Goal: Task Accomplishment & Management: Manage account settings

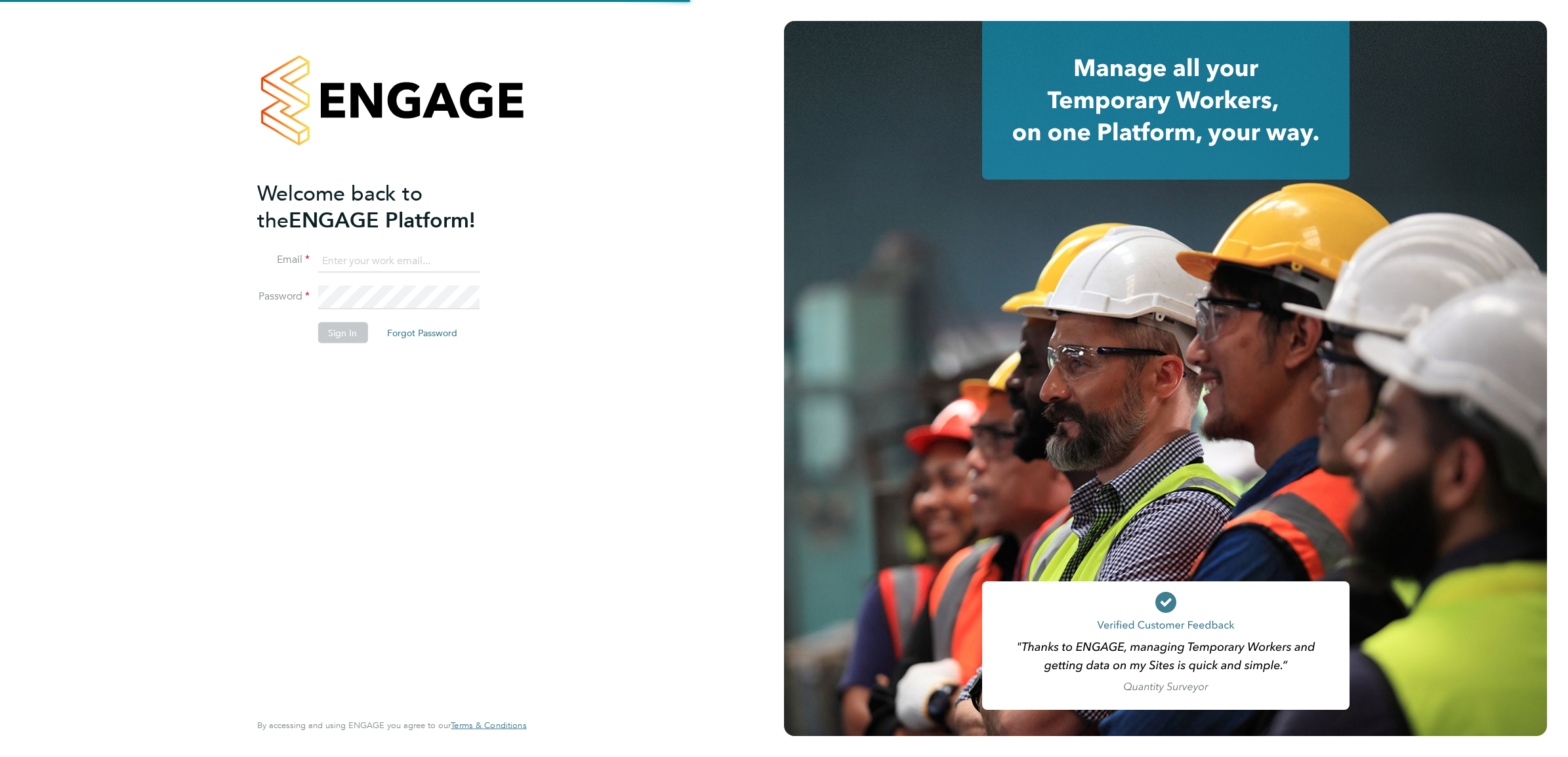
type input "[PERSON_NAME][DOMAIN_NAME][EMAIL_ADDRESS][PERSON_NAME][DOMAIN_NAME]"
click at [470, 404] on div "Welcome back to the ENGAGE Platform! Email [DOMAIN_NAME][EMAIL_ADDRESS][PERSON_…" at bounding box center [385, 444] width 256 height 529
click at [338, 337] on button "Sign In" at bounding box center [342, 333] width 50 height 21
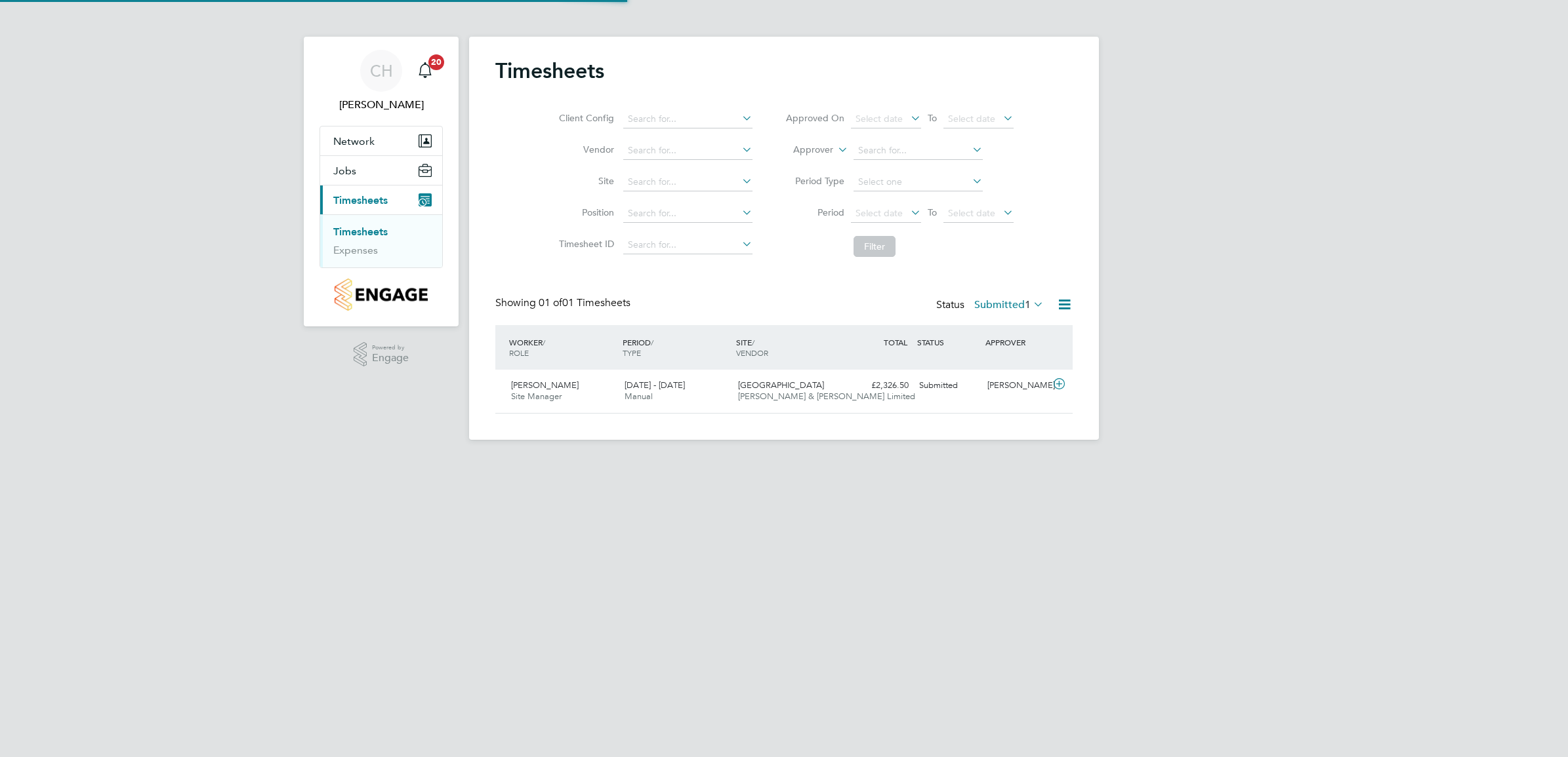
scroll to position [33, 114]
click at [825, 380] on div "Market Street Fawkes & Reece Limited" at bounding box center [790, 391] width 114 height 33
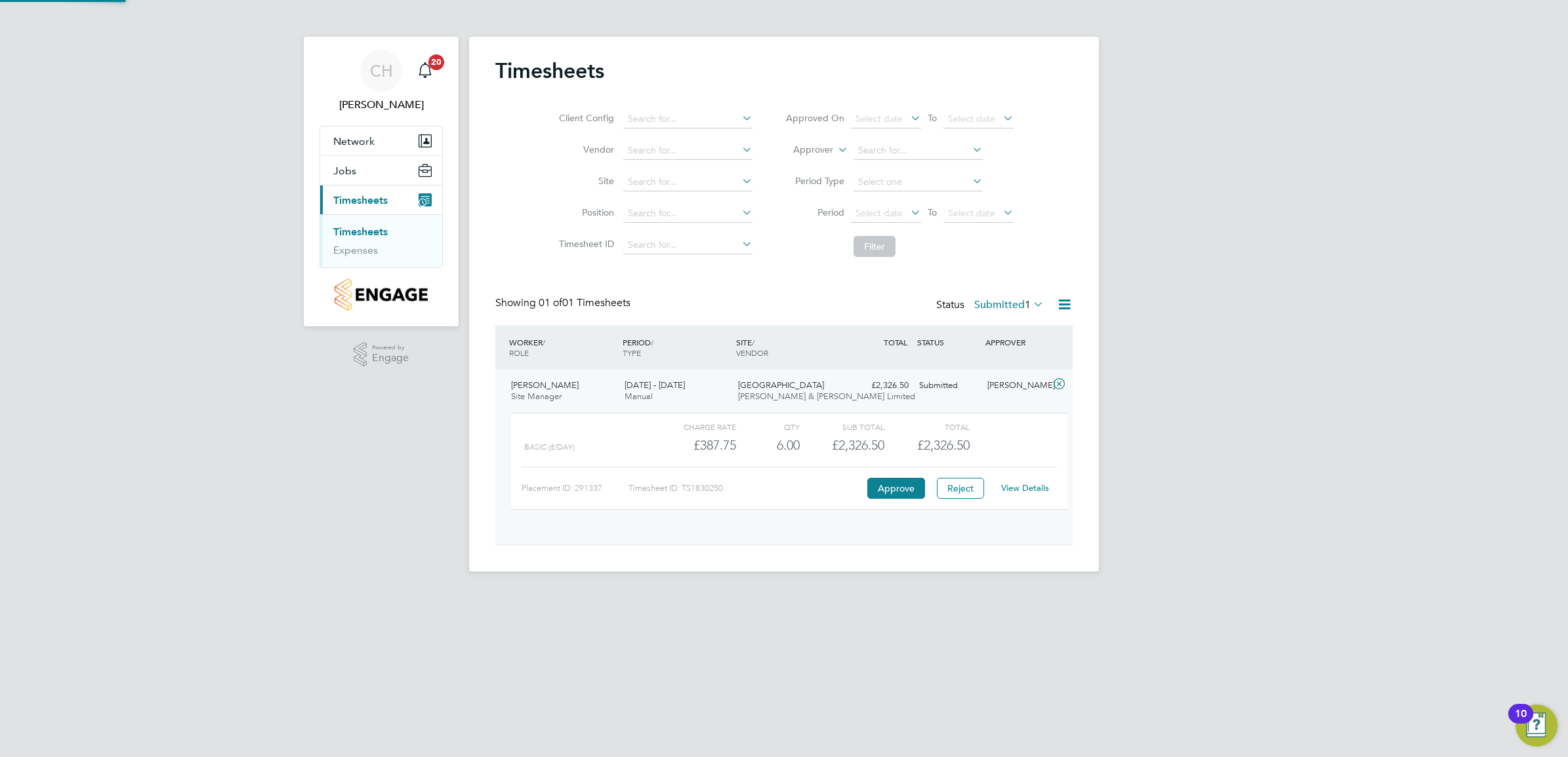
scroll to position [22, 128]
click at [894, 483] on button "Approve" at bounding box center [896, 488] width 58 height 21
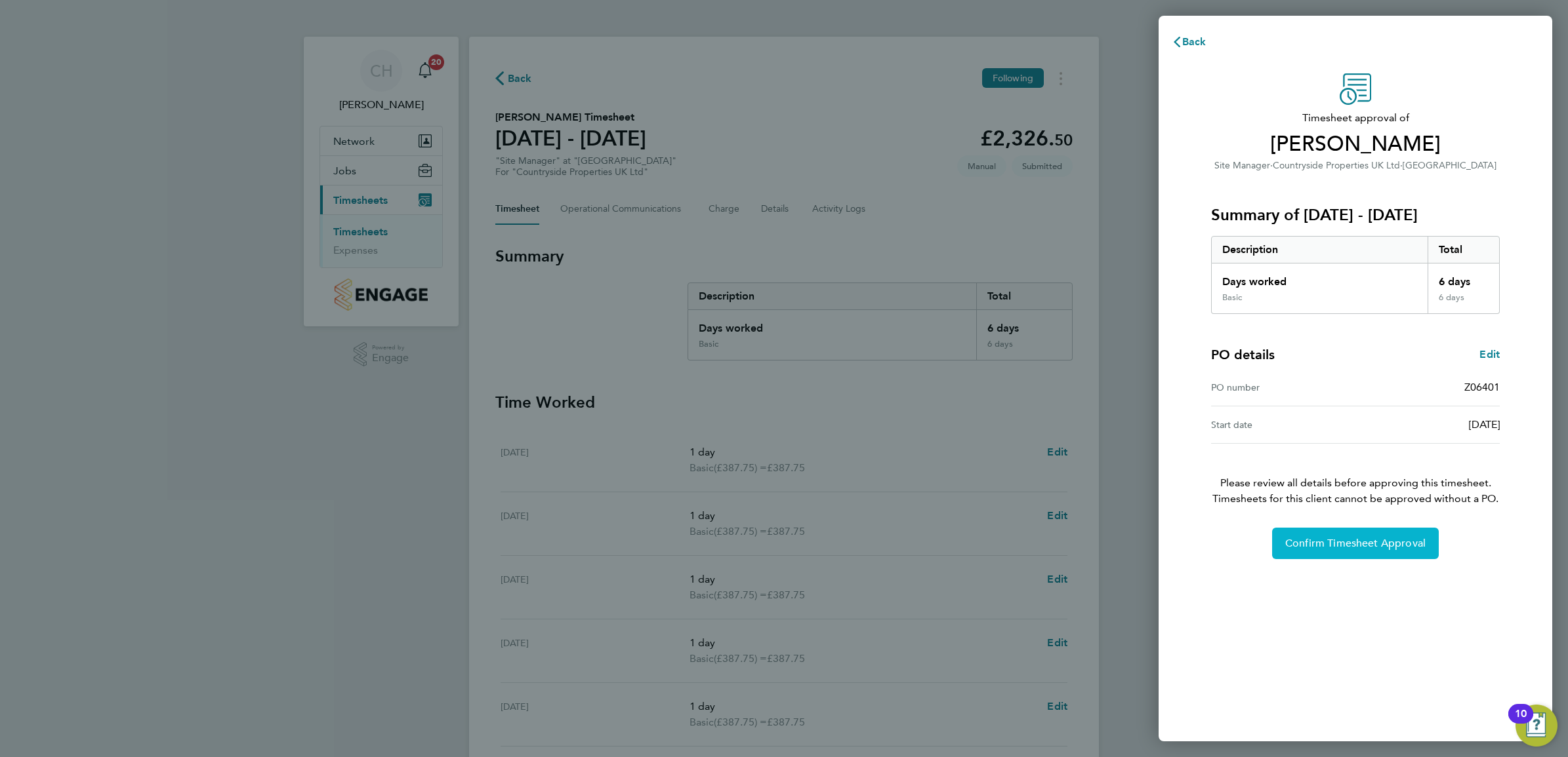
click at [1300, 534] on button "Confirm Timesheet Approval" at bounding box center [1355, 543] width 167 height 32
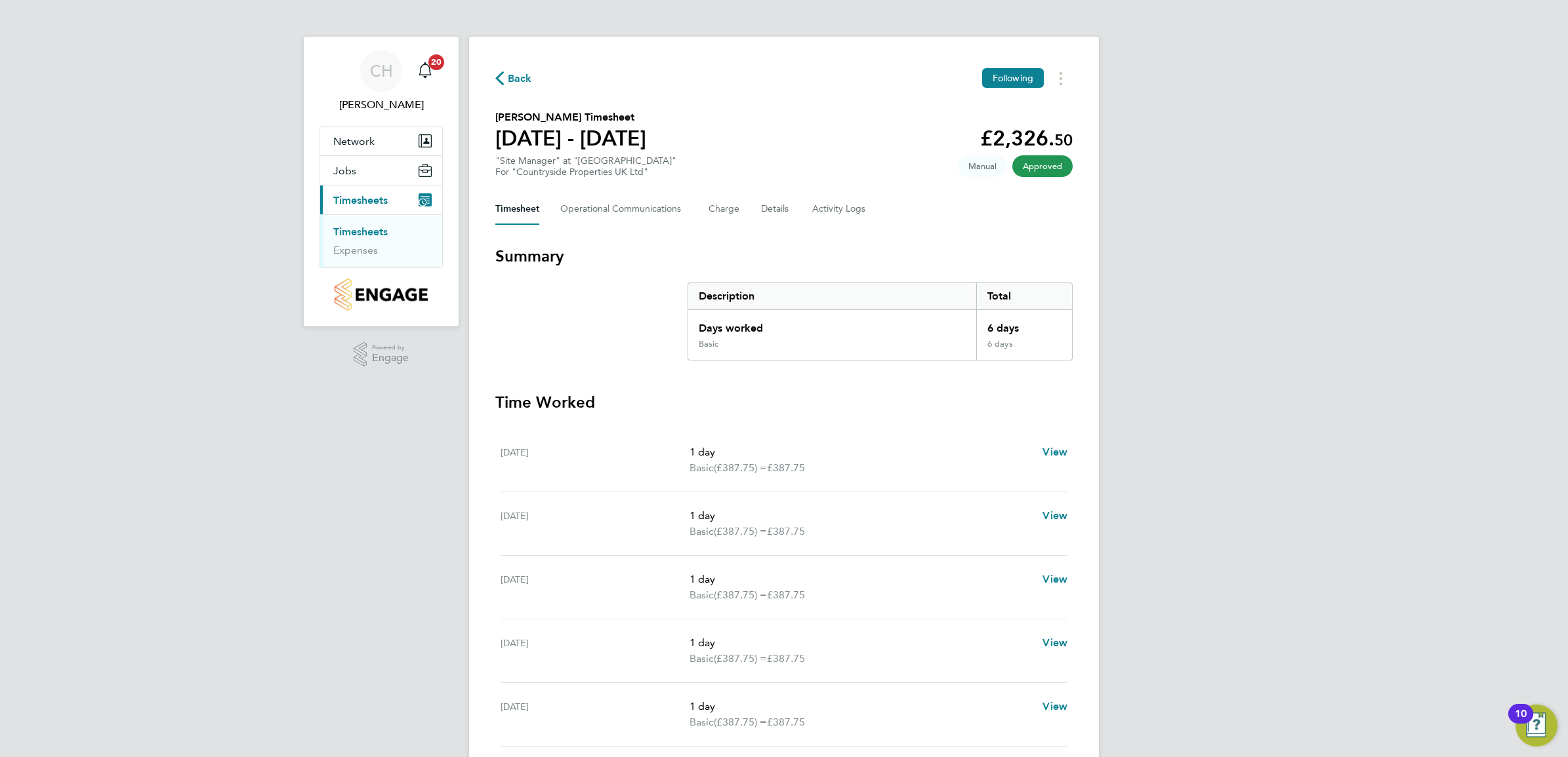
click at [349, 234] on link "Timesheets" at bounding box center [360, 231] width 55 height 12
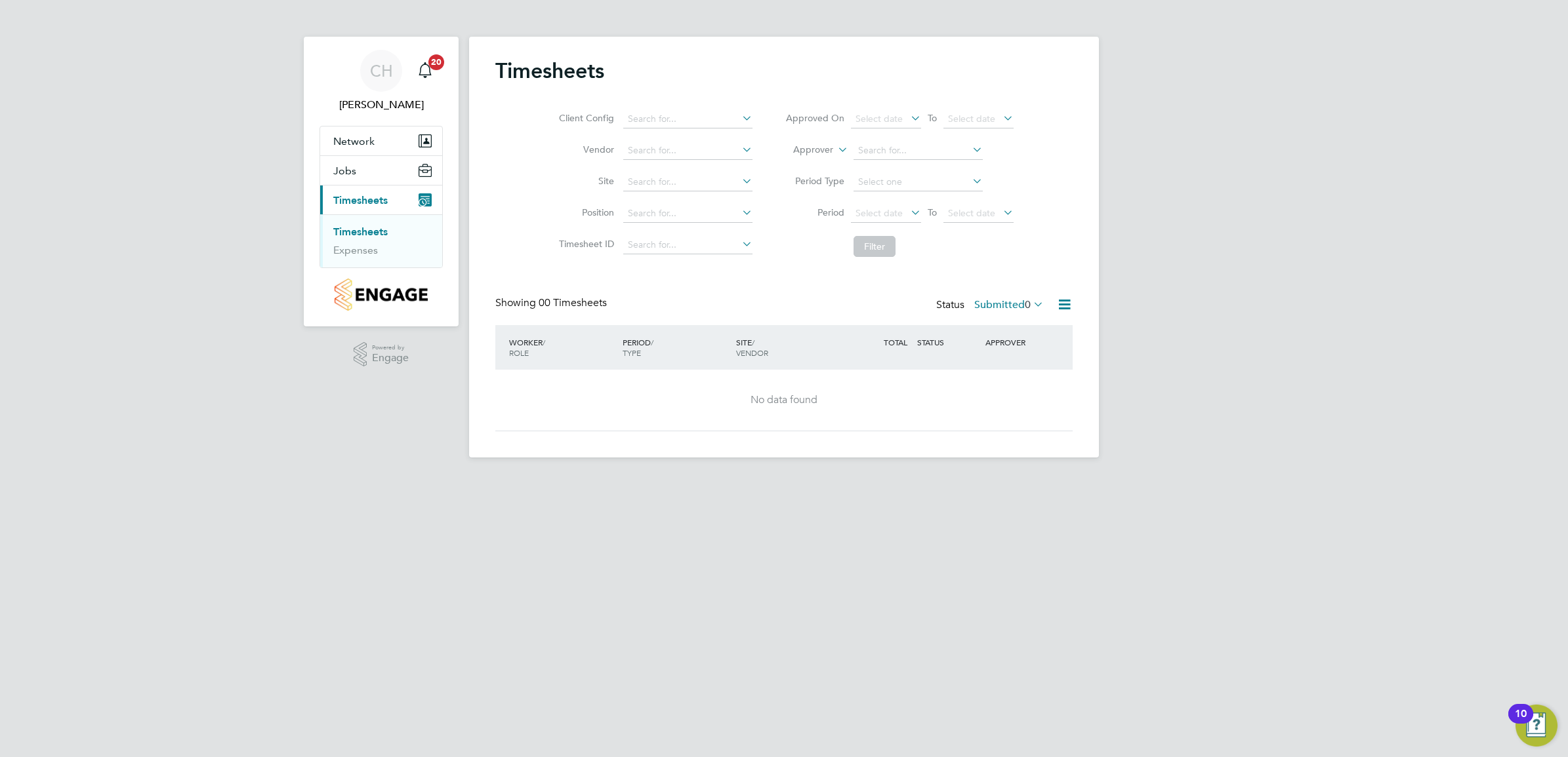
click at [1007, 306] on label "Submitted 0" at bounding box center [1009, 304] width 69 height 13
click at [1000, 383] on li "Approved" at bounding box center [991, 384] width 60 height 18
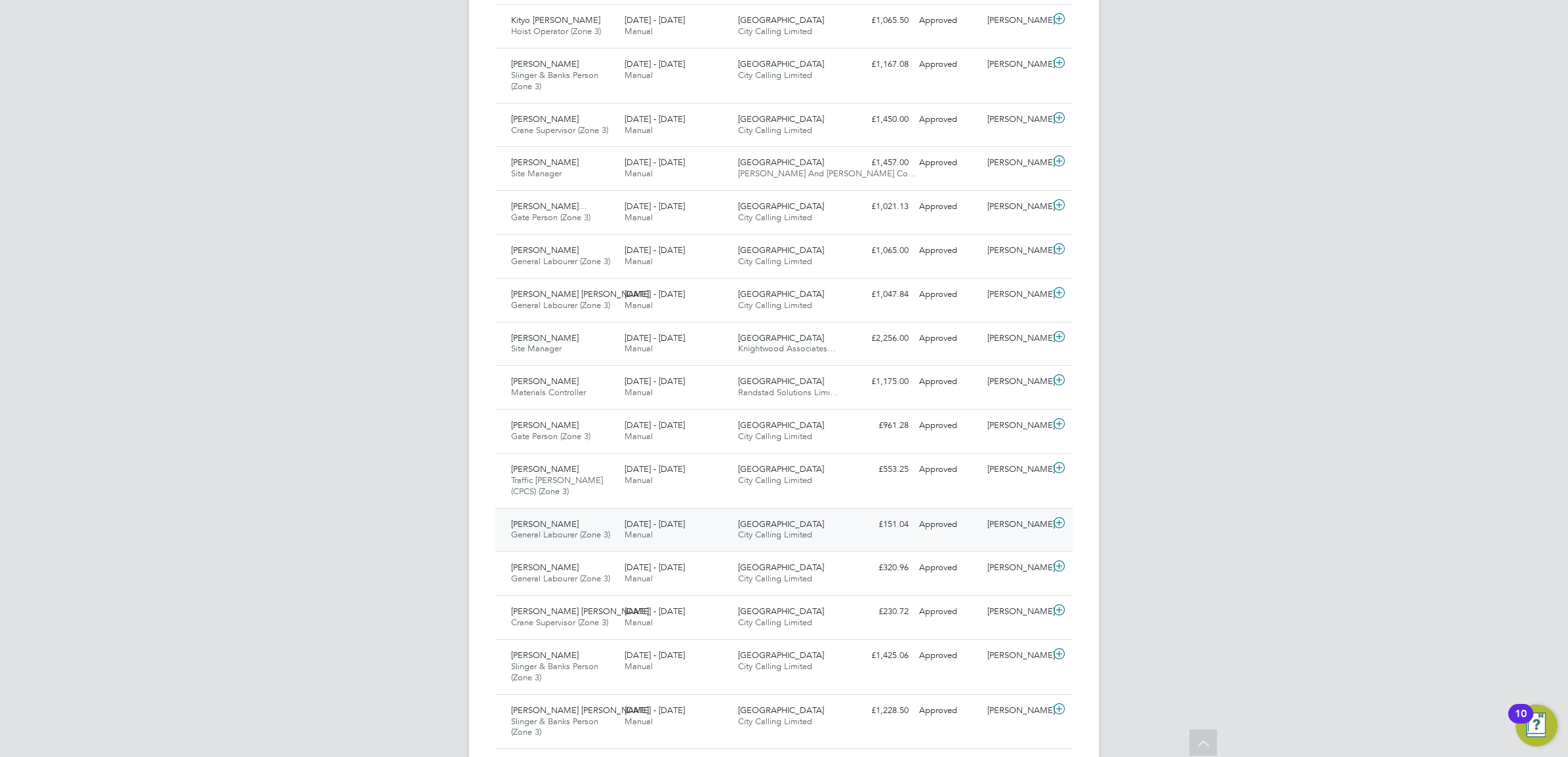
click at [768, 538] on span "City Calling Limited" at bounding box center [775, 534] width 74 height 12
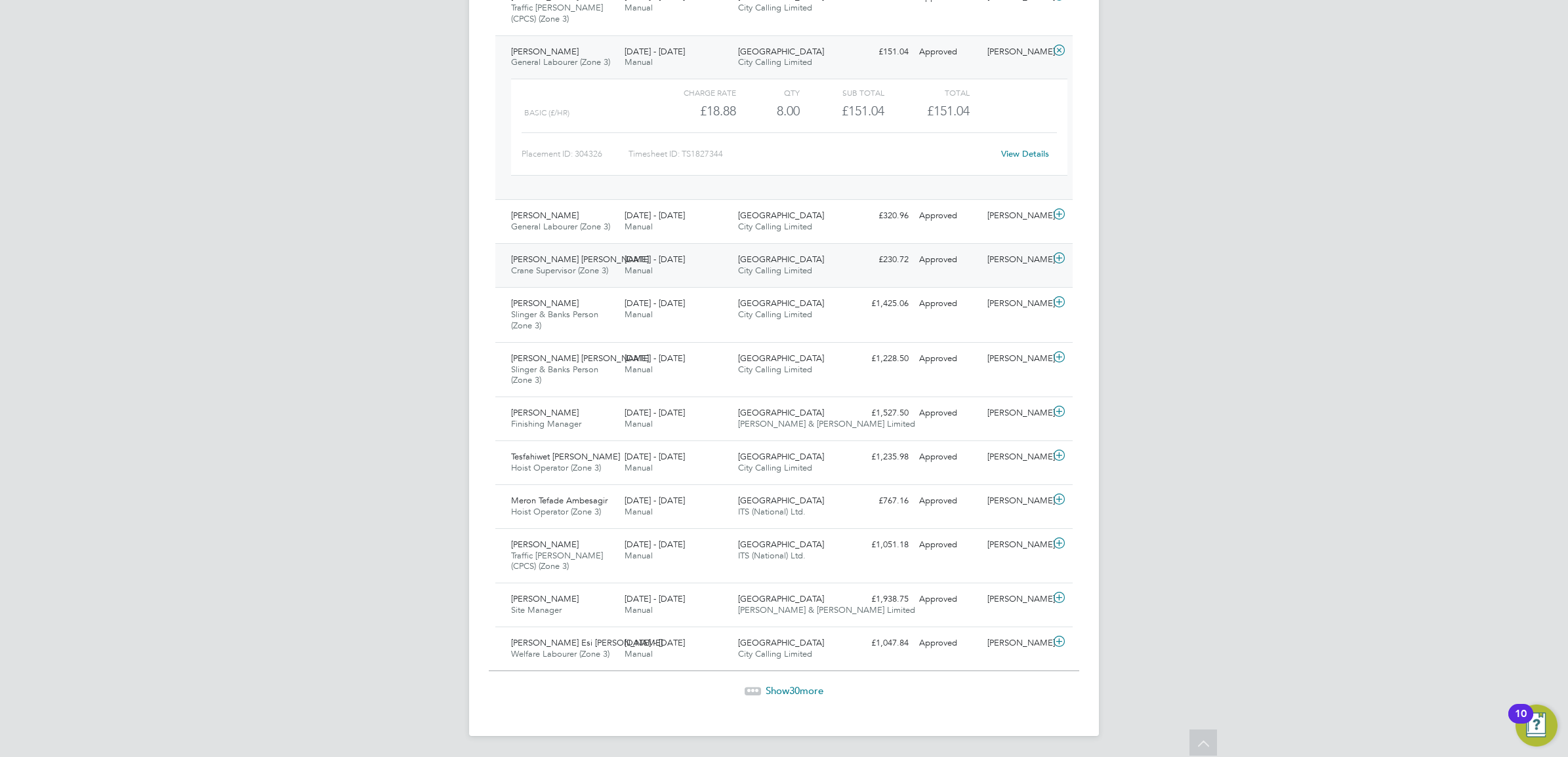
click at [841, 259] on div "Market Street City Calling Limited" at bounding box center [790, 265] width 114 height 33
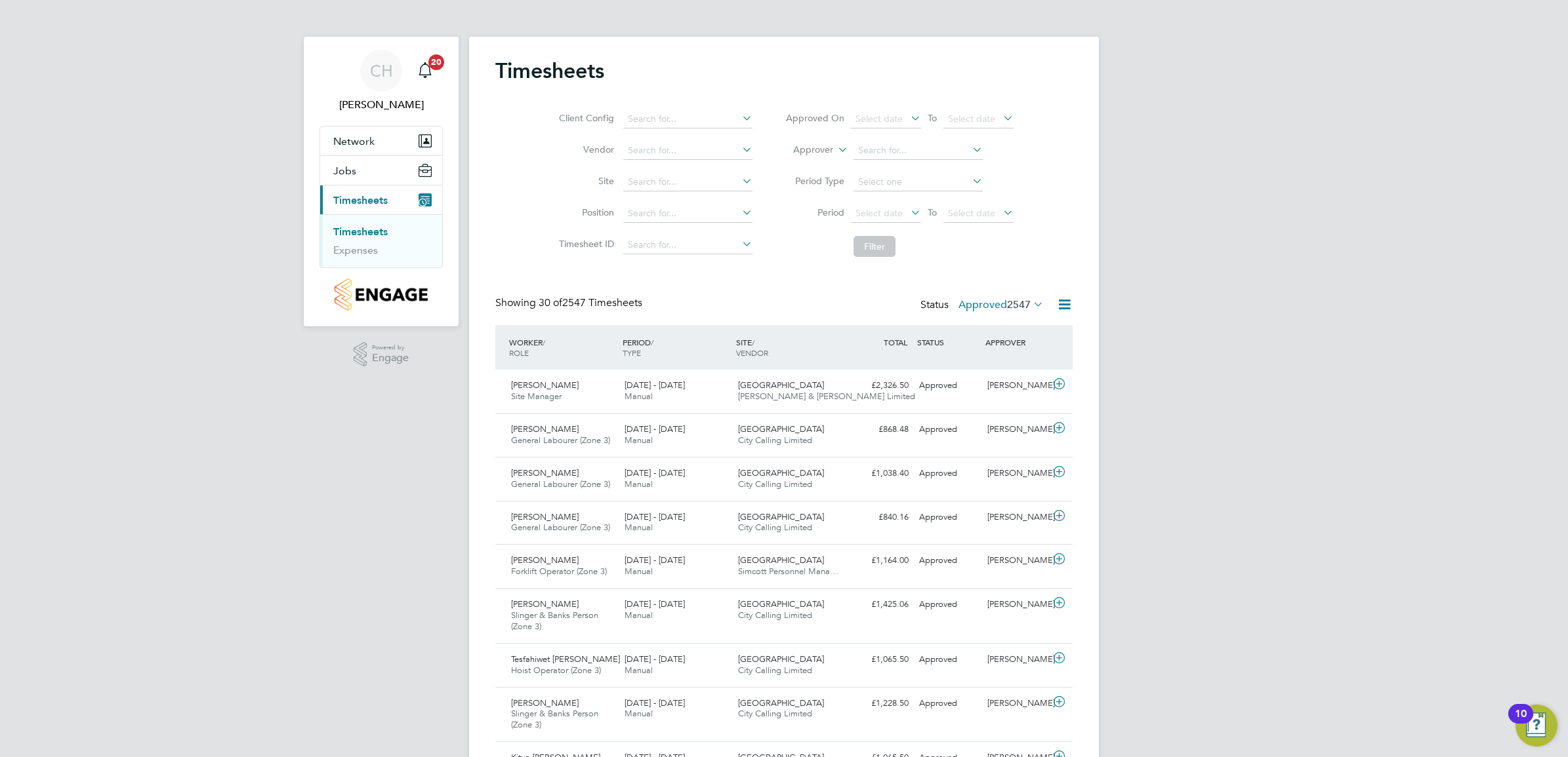
click at [1030, 299] on icon at bounding box center [1030, 304] width 0 height 18
click at [994, 363] on li "Submitted" at bounding box center [984, 365] width 60 height 18
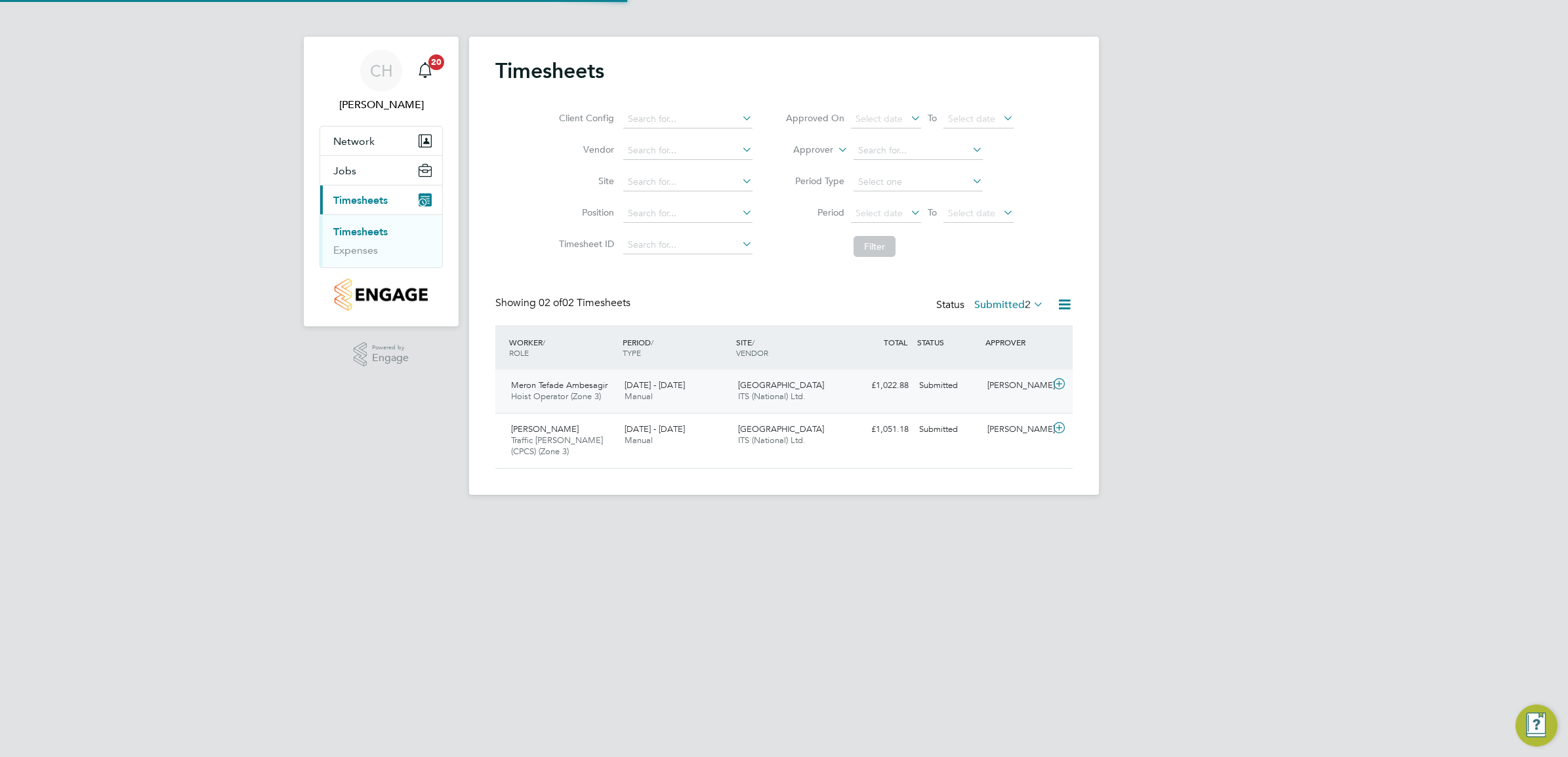
scroll to position [33, 114]
click at [779, 400] on span "ITS (National) Ltd." at bounding box center [772, 396] width 68 height 12
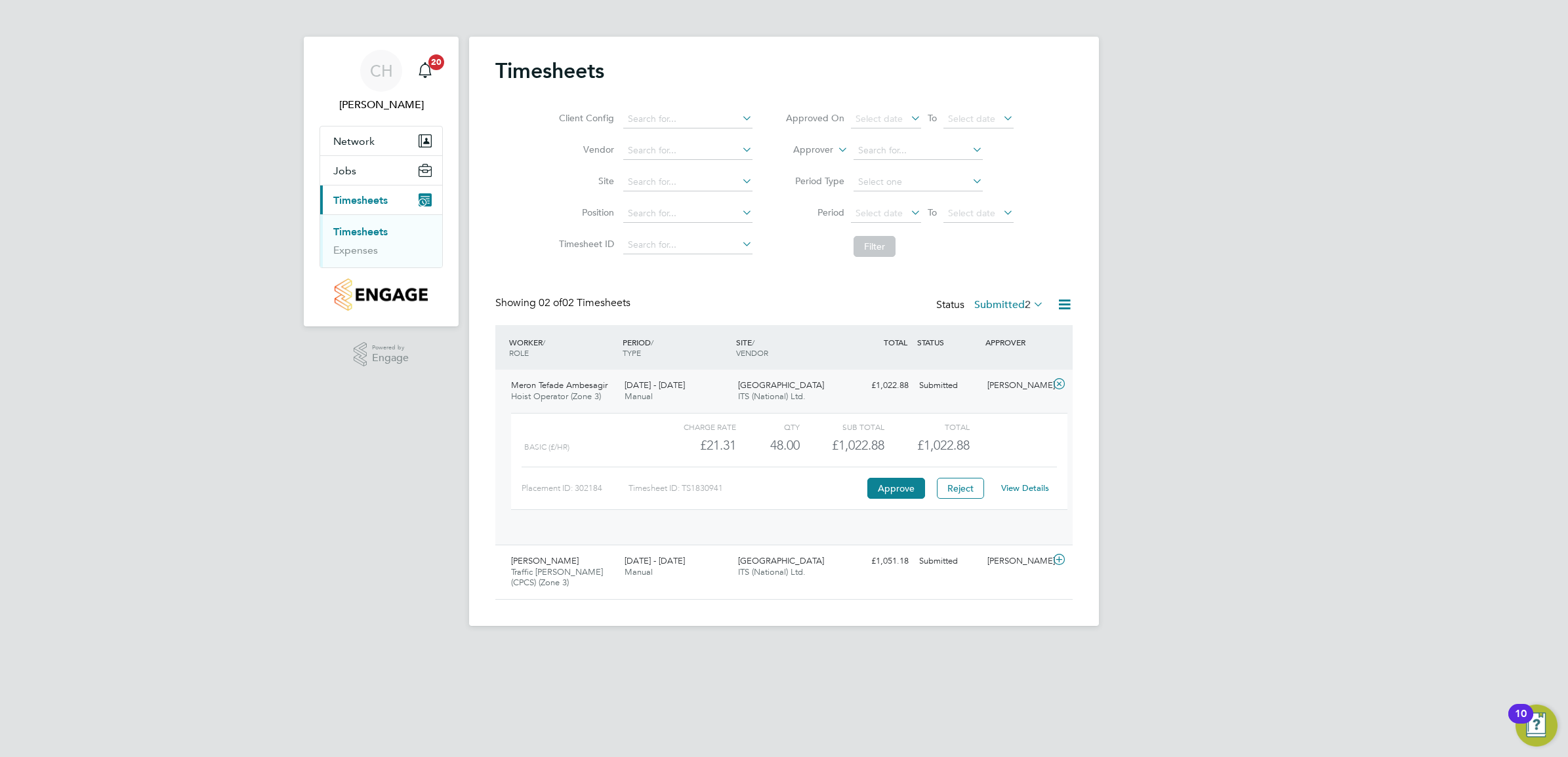
scroll to position [22, 128]
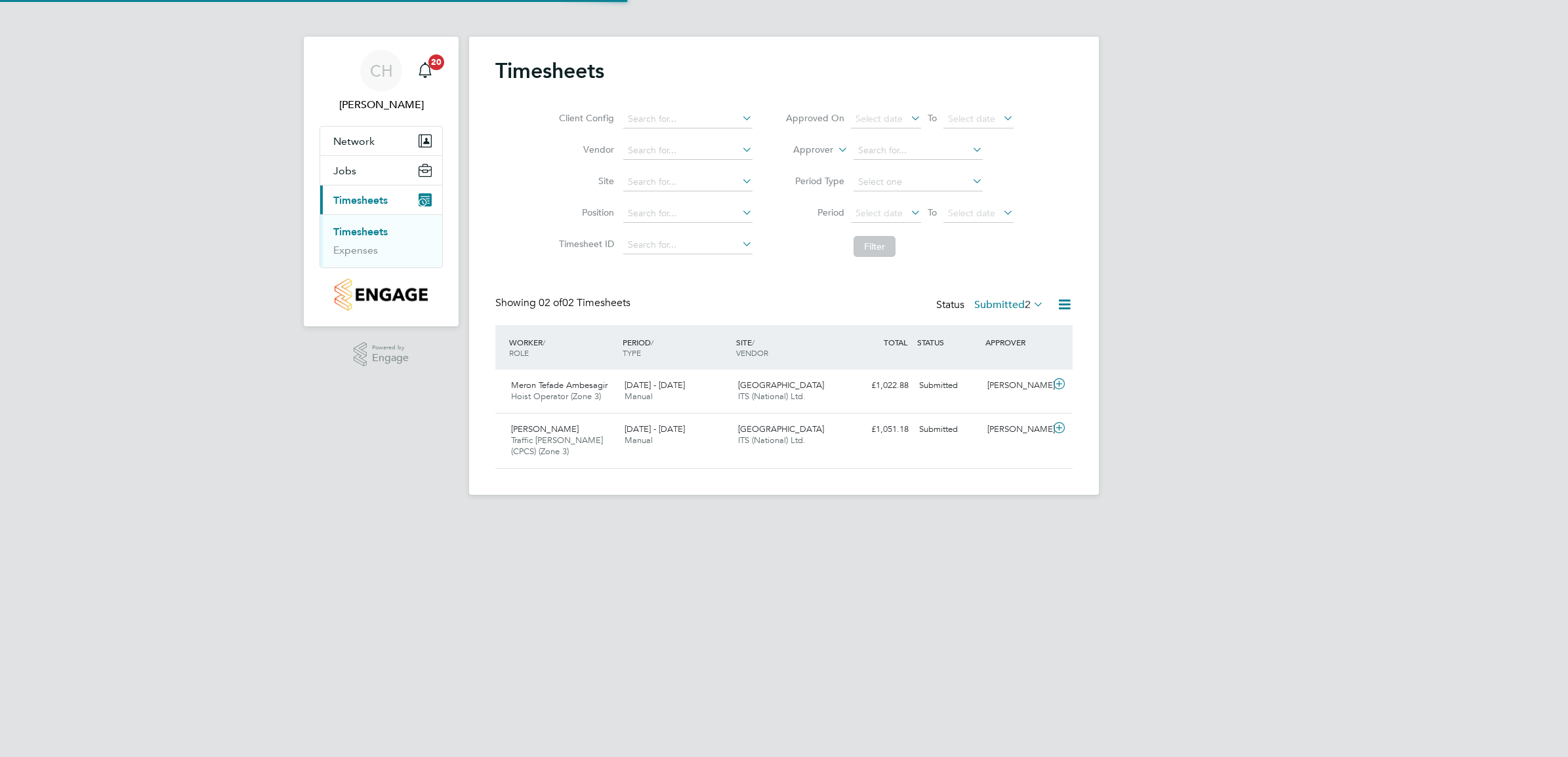
scroll to position [33, 114]
click at [677, 443] on div "[DATE] - [DATE] Manual" at bounding box center [676, 435] width 114 height 33
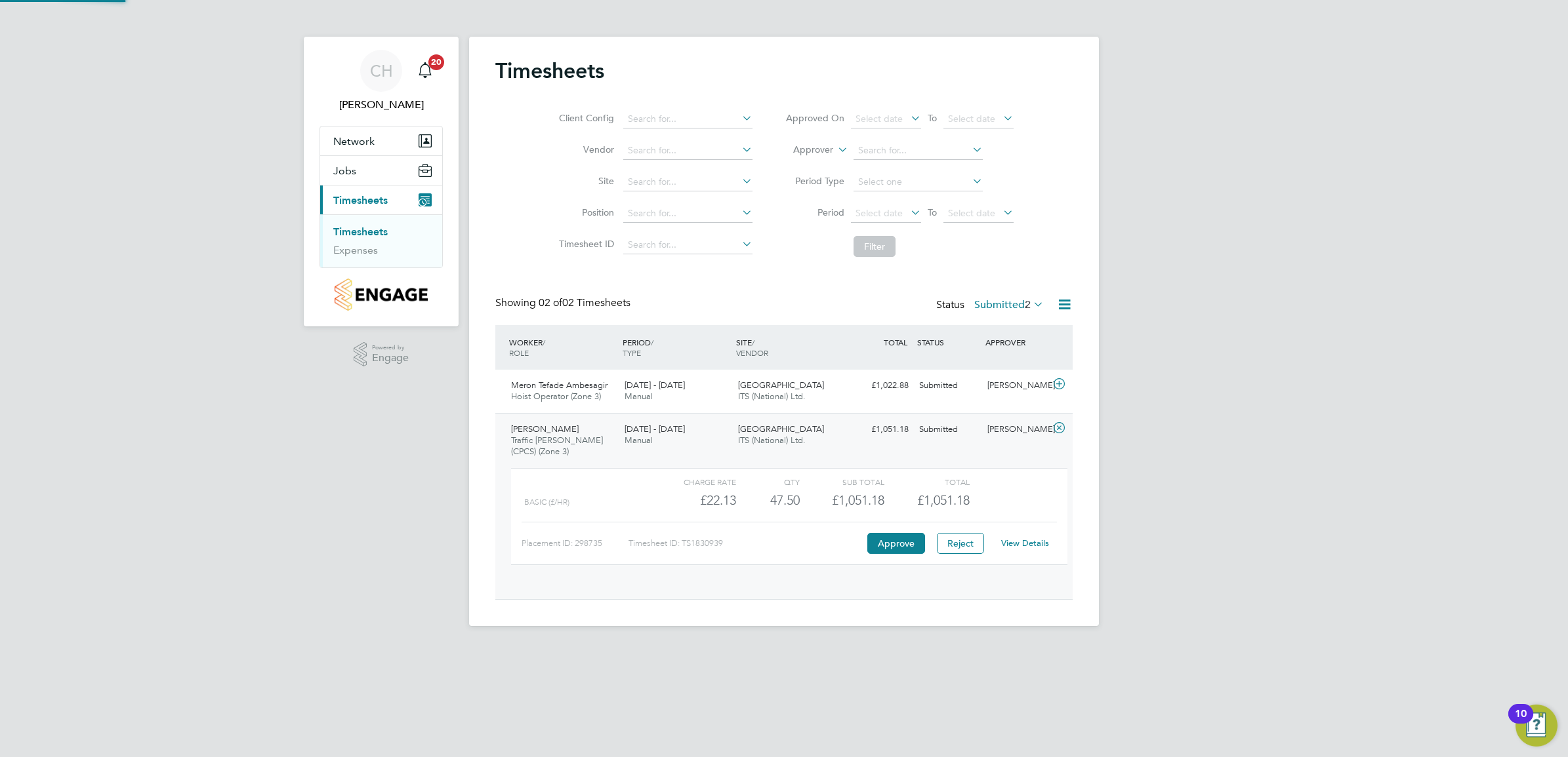
scroll to position [22, 128]
click at [894, 548] on button "Approve" at bounding box center [896, 543] width 58 height 21
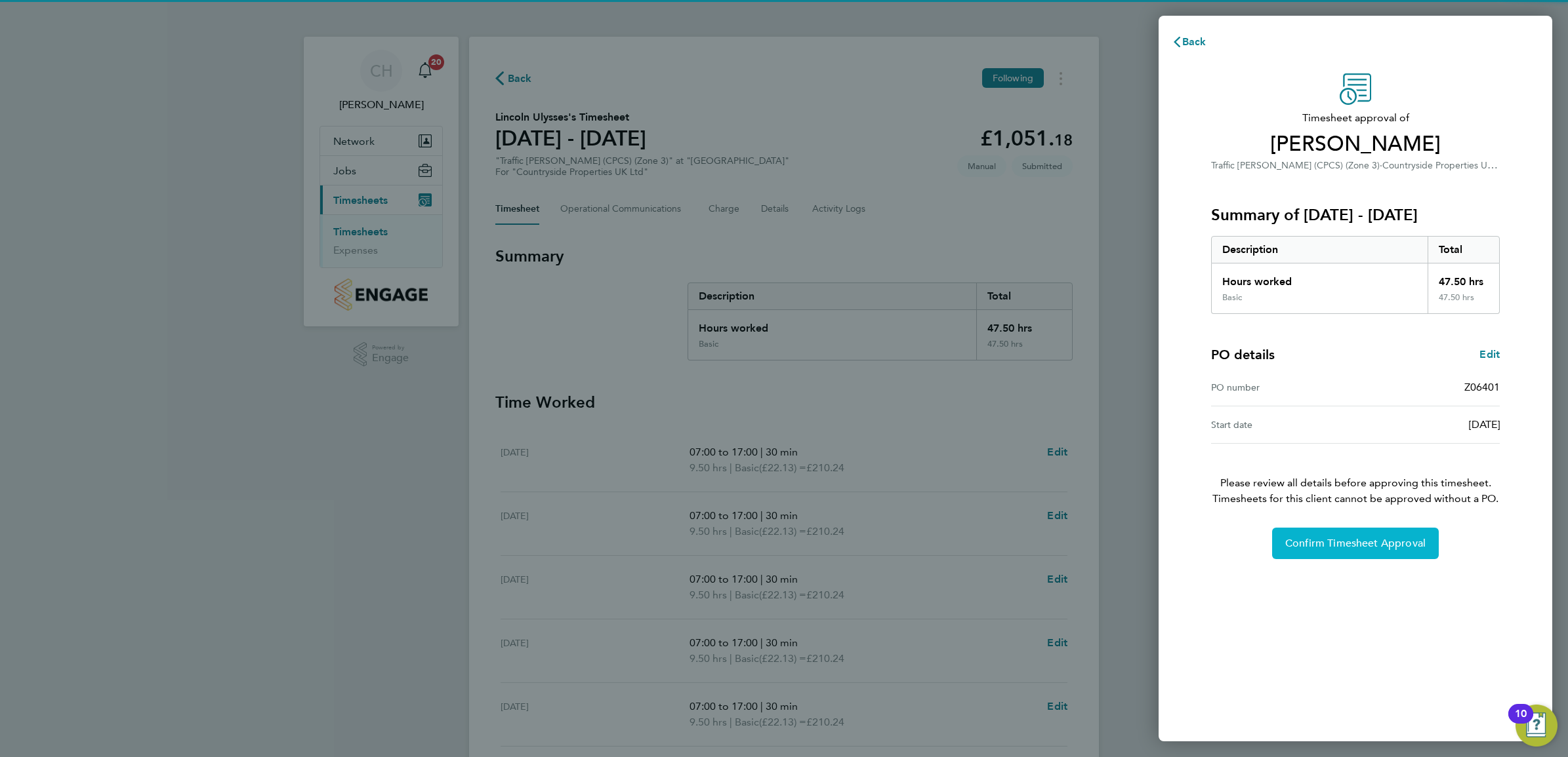
click at [1310, 543] on span "Confirm Timesheet Approval" at bounding box center [1355, 543] width 141 height 13
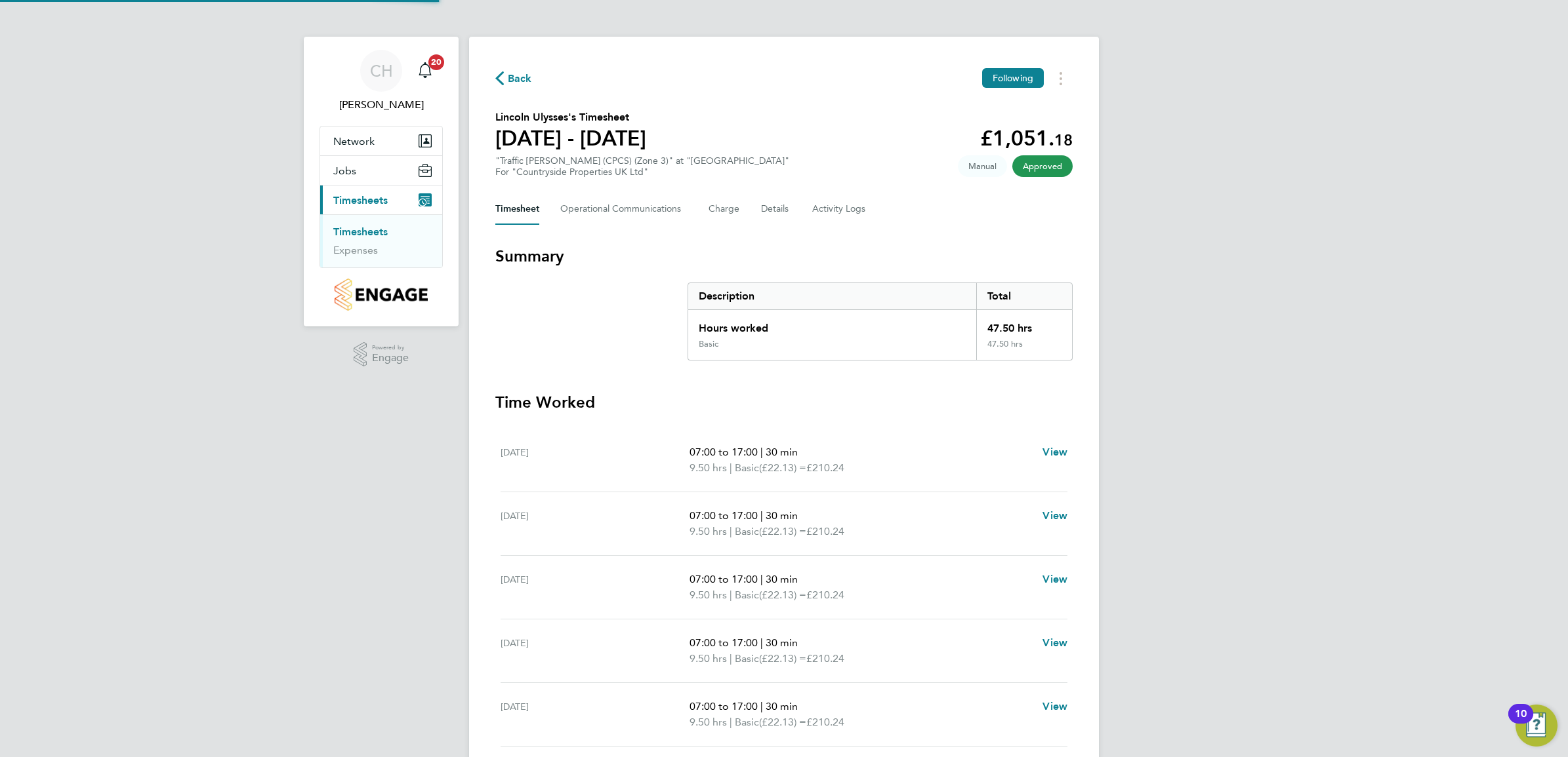
click at [368, 230] on link "Timesheets" at bounding box center [360, 231] width 55 height 12
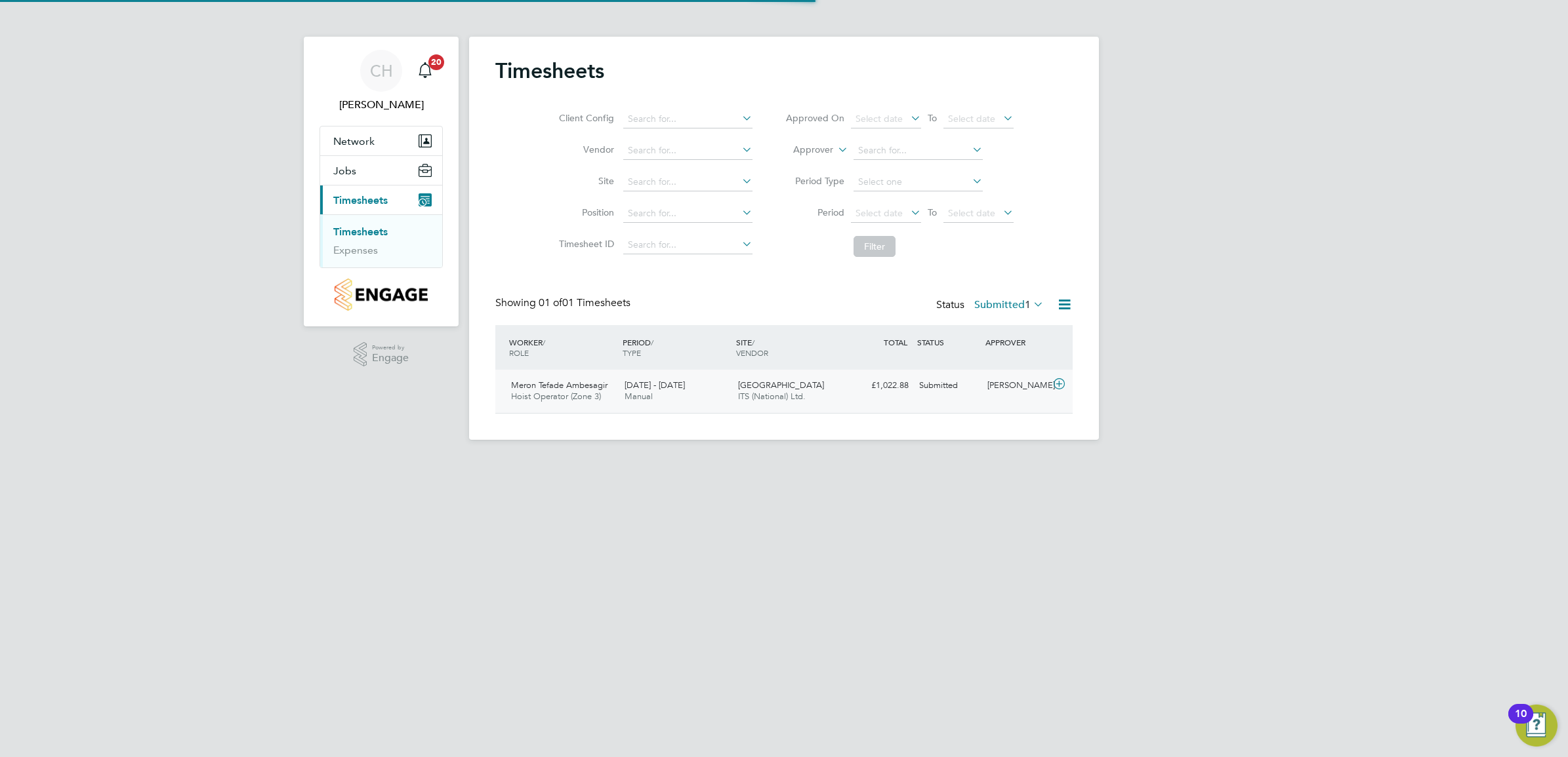
scroll to position [33, 114]
drag, startPoint x: 730, startPoint y: 393, endPoint x: 745, endPoint y: 403, distance: 18.0
click at [730, 393] on div "22 - 28 Sep 2025 Manual" at bounding box center [676, 391] width 114 height 33
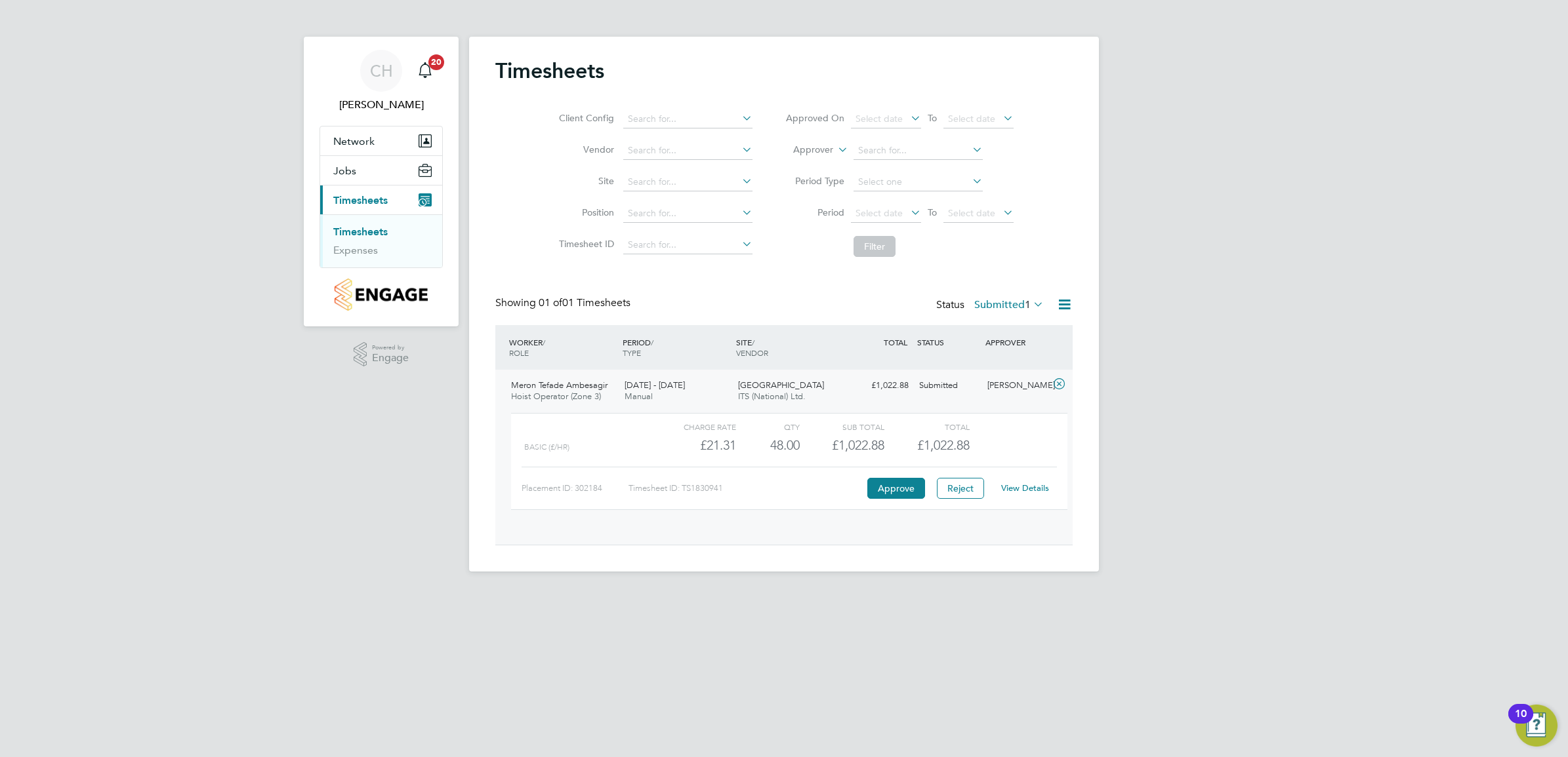
scroll to position [22, 128]
click at [890, 489] on button "Approve" at bounding box center [896, 488] width 58 height 21
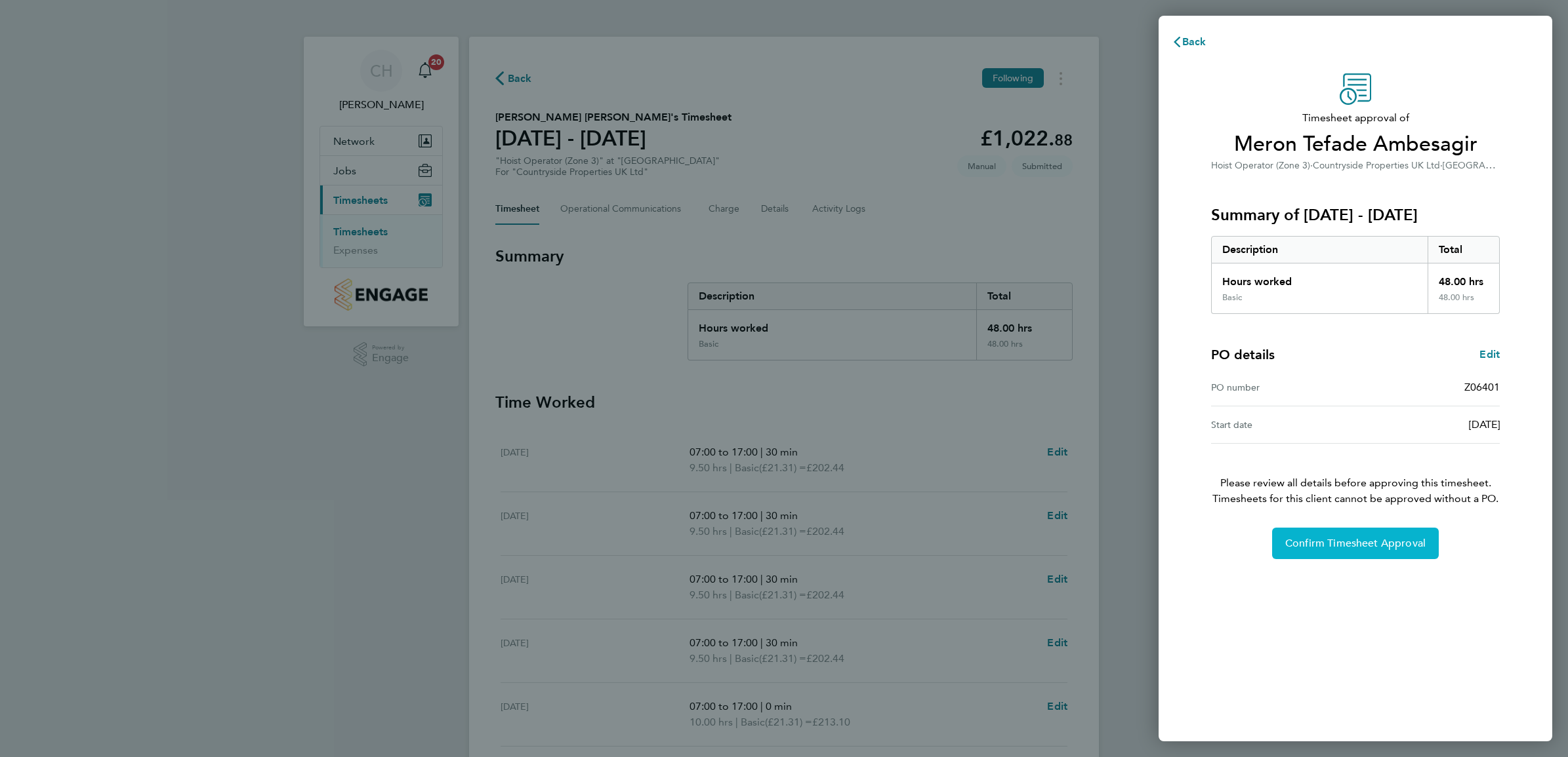
click at [1315, 547] on span "Confirm Timesheet Approval" at bounding box center [1355, 543] width 141 height 13
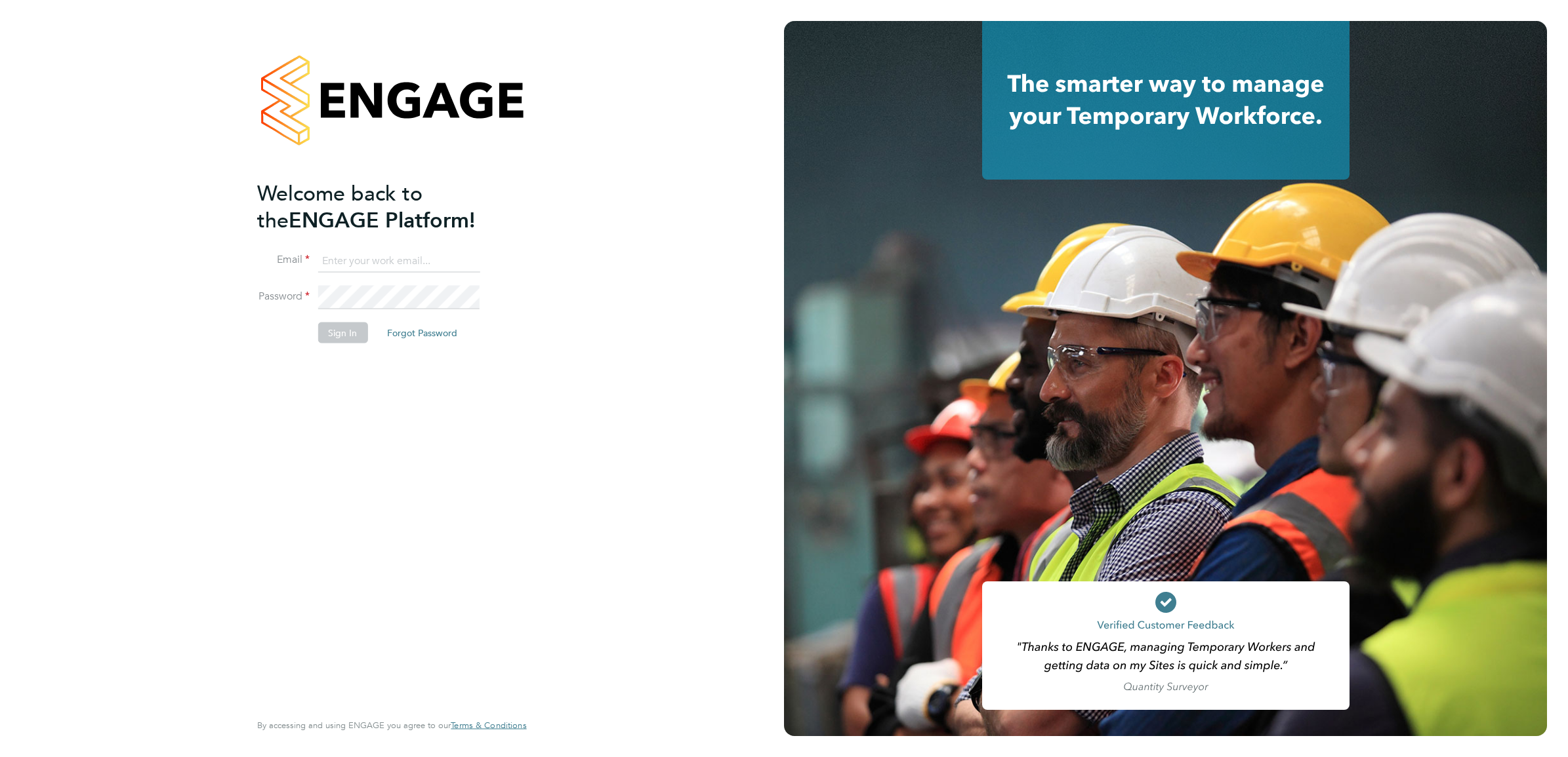
type input "[PERSON_NAME][DOMAIN_NAME][EMAIL_ADDRESS][PERSON_NAME][DOMAIN_NAME]"
drag, startPoint x: 299, startPoint y: 395, endPoint x: 340, endPoint y: 359, distance: 54.6
click at [300, 395] on div "Welcome back to the ENGAGE Platform! Email [DOMAIN_NAME][EMAIL_ADDRESS][PERSON_…" at bounding box center [385, 444] width 256 height 529
click at [351, 338] on button "Sign In" at bounding box center [342, 333] width 50 height 21
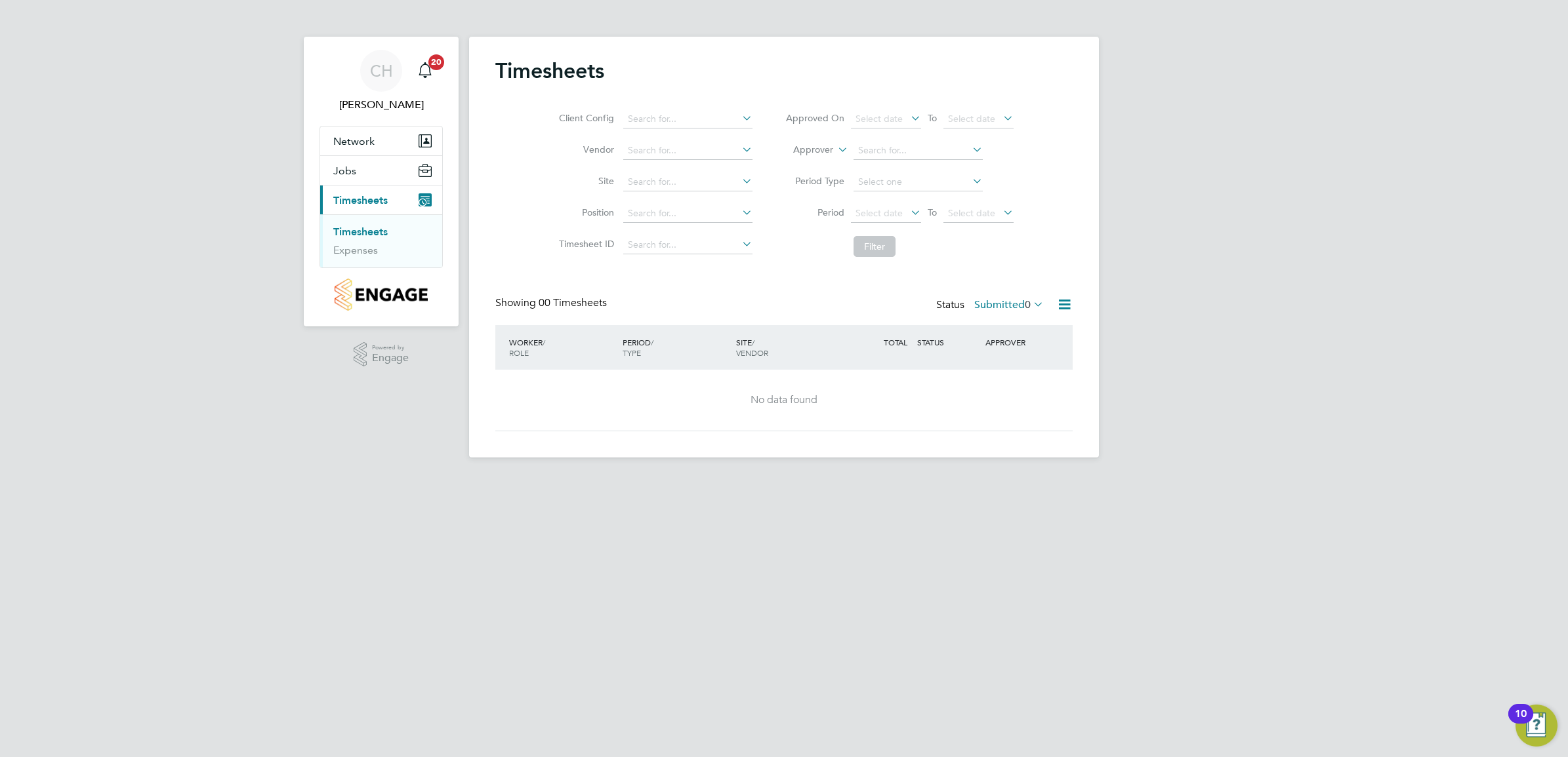
click at [1025, 301] on span "0" at bounding box center [1028, 304] width 6 height 13
click at [997, 381] on li "Approved" at bounding box center [991, 384] width 60 height 18
